Goal: Task Accomplishment & Management: Complete application form

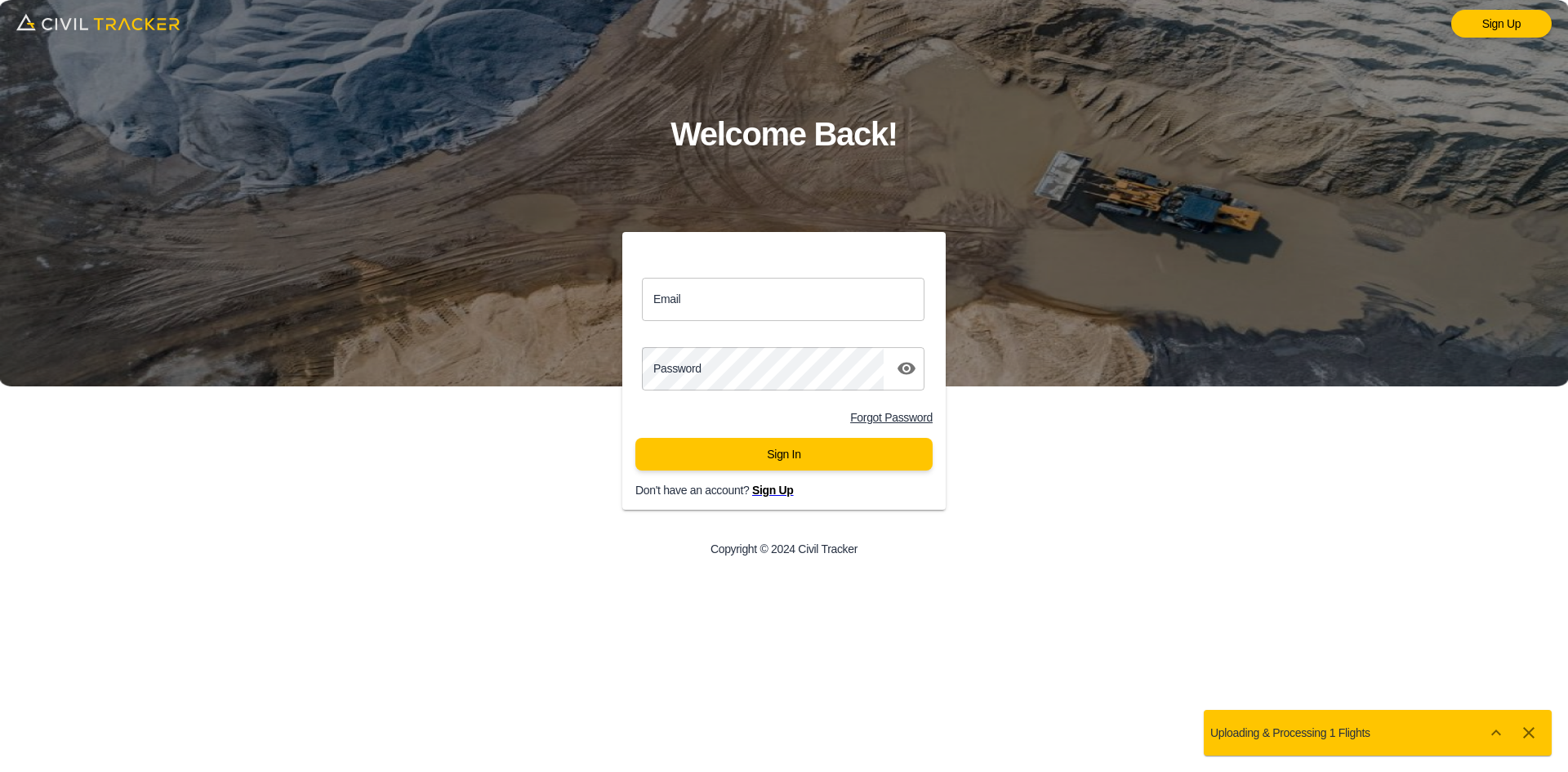
click at [766, 301] on input "Email" at bounding box center [783, 299] width 283 height 43
type input "[EMAIL_ADDRESS][DOMAIN_NAME]"
click at [698, 458] on button "Sign In" at bounding box center [784, 454] width 298 height 32
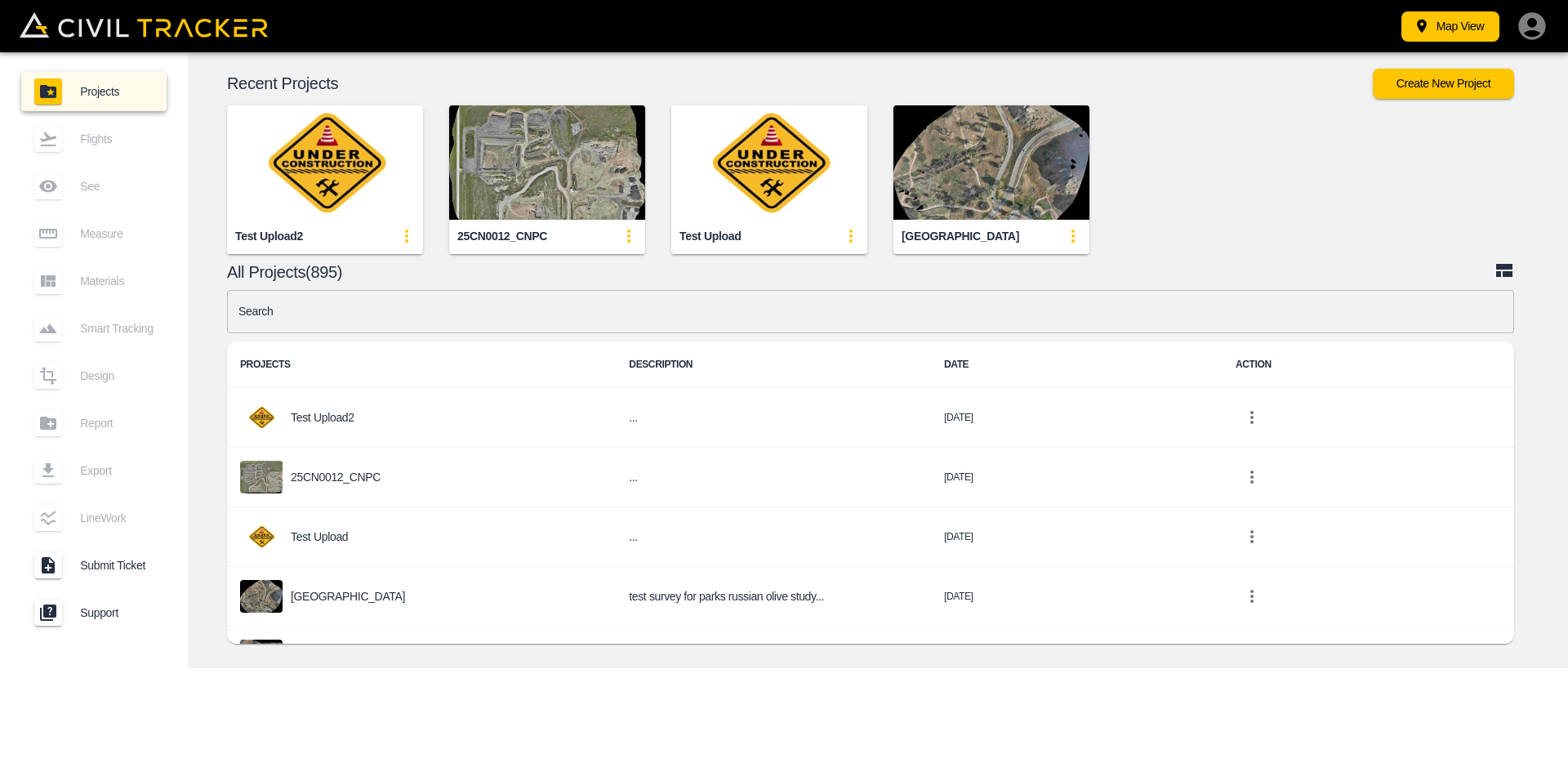
click at [279, 156] on img "button" at bounding box center [325, 163] width 196 height 115
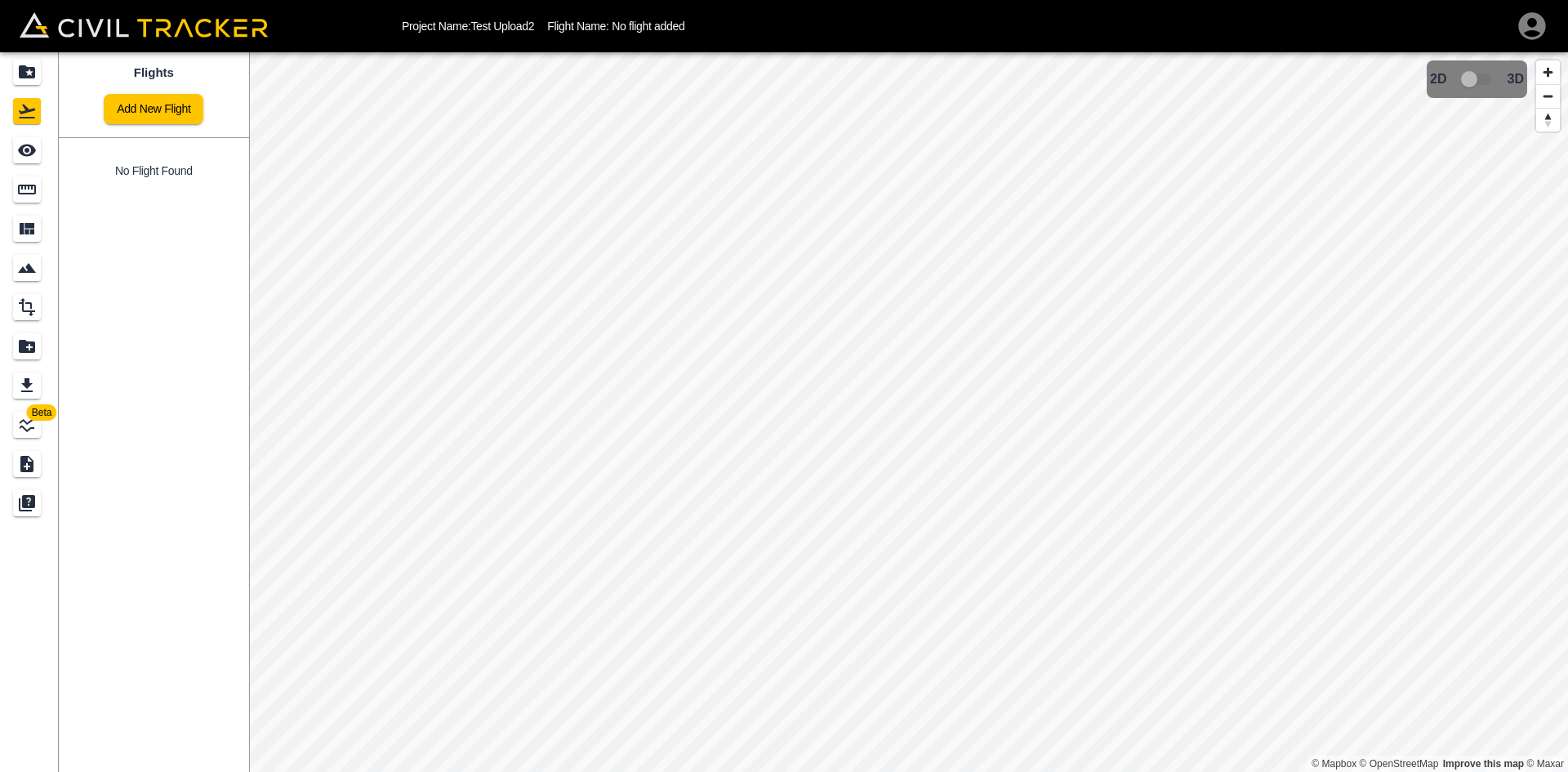
click at [179, 113] on link "Add New Flight" at bounding box center [153, 109] width 100 height 31
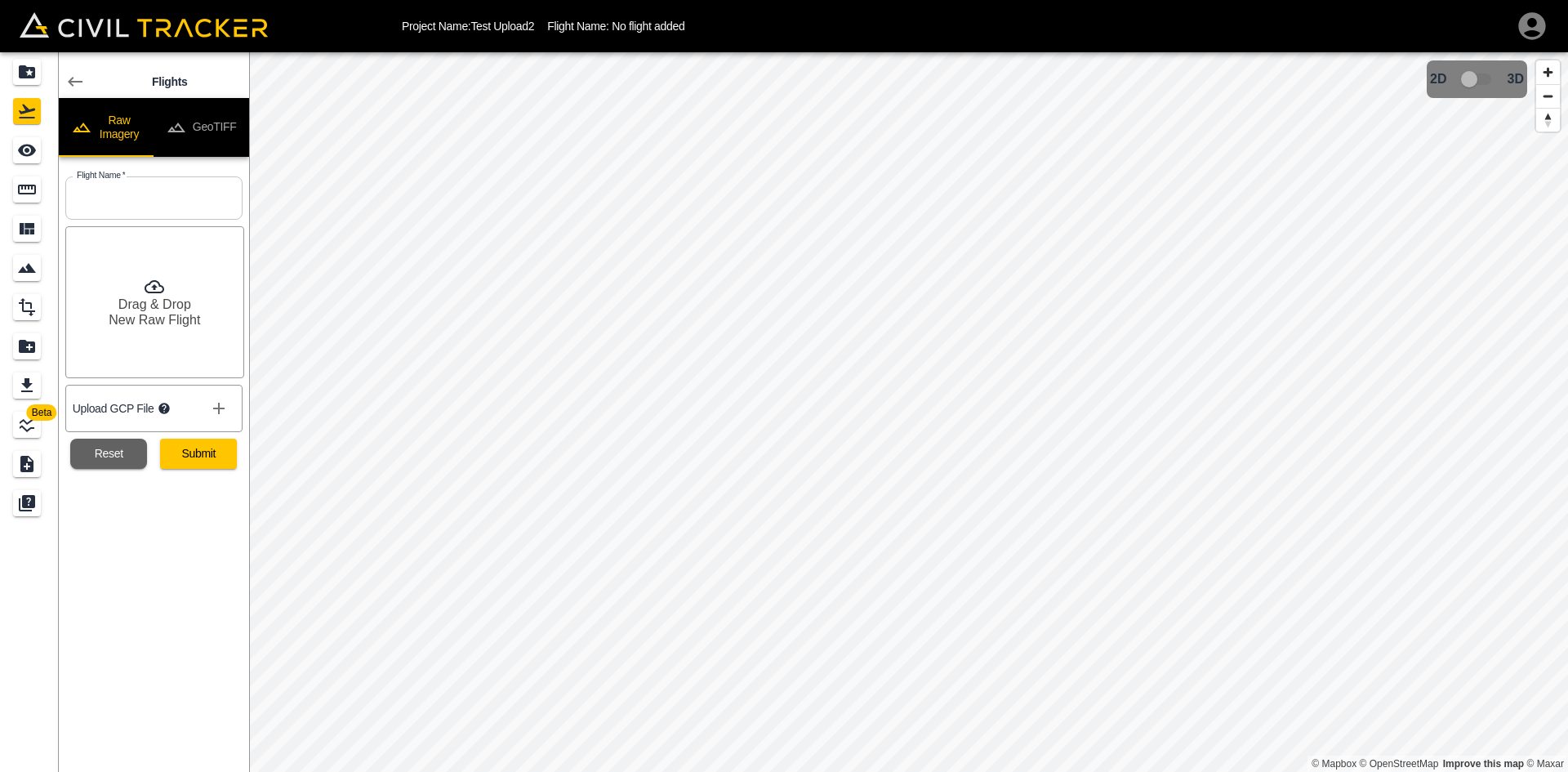
click at [223, 110] on button "GeoTIFF" at bounding box center [201, 128] width 95 height 59
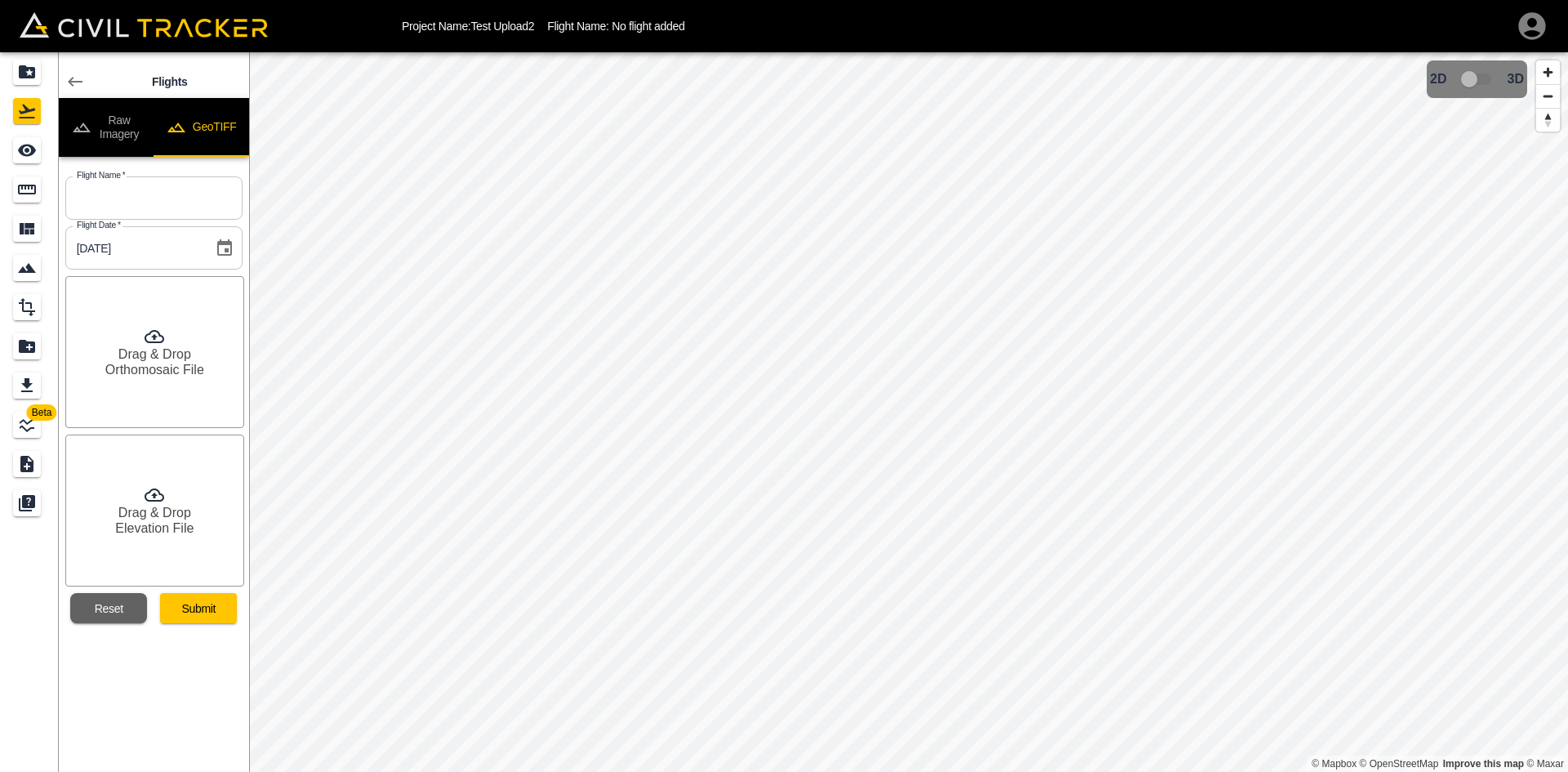
click at [129, 118] on button "Raw Imagery" at bounding box center [106, 128] width 95 height 59
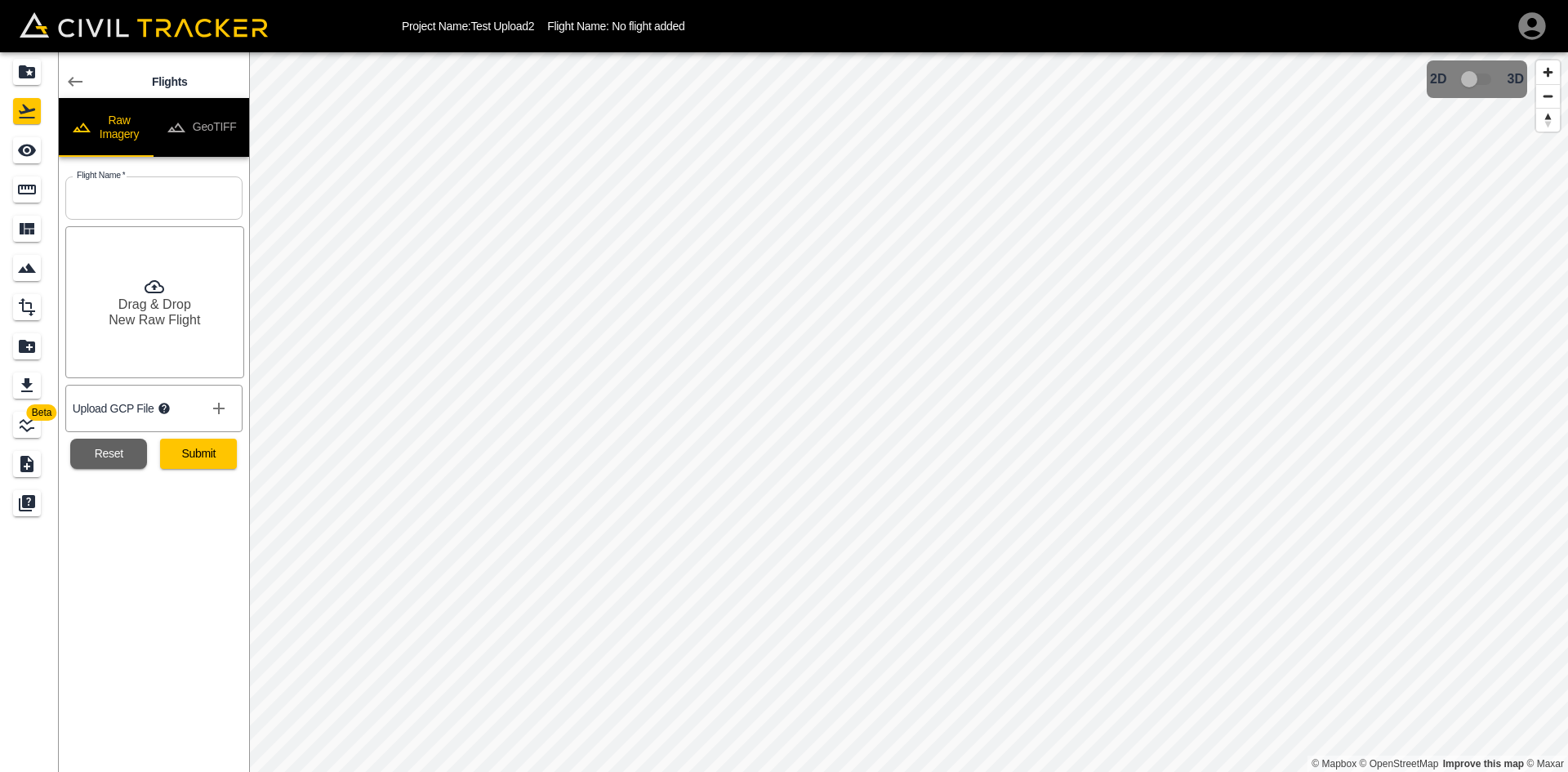
click at [139, 204] on input "text" at bounding box center [154, 198] width 178 height 43
type input "T"
type input "Uploading125"
click at [230, 461] on button "Submit" at bounding box center [198, 453] width 77 height 31
